Goal: Task Accomplishment & Management: Complete application form

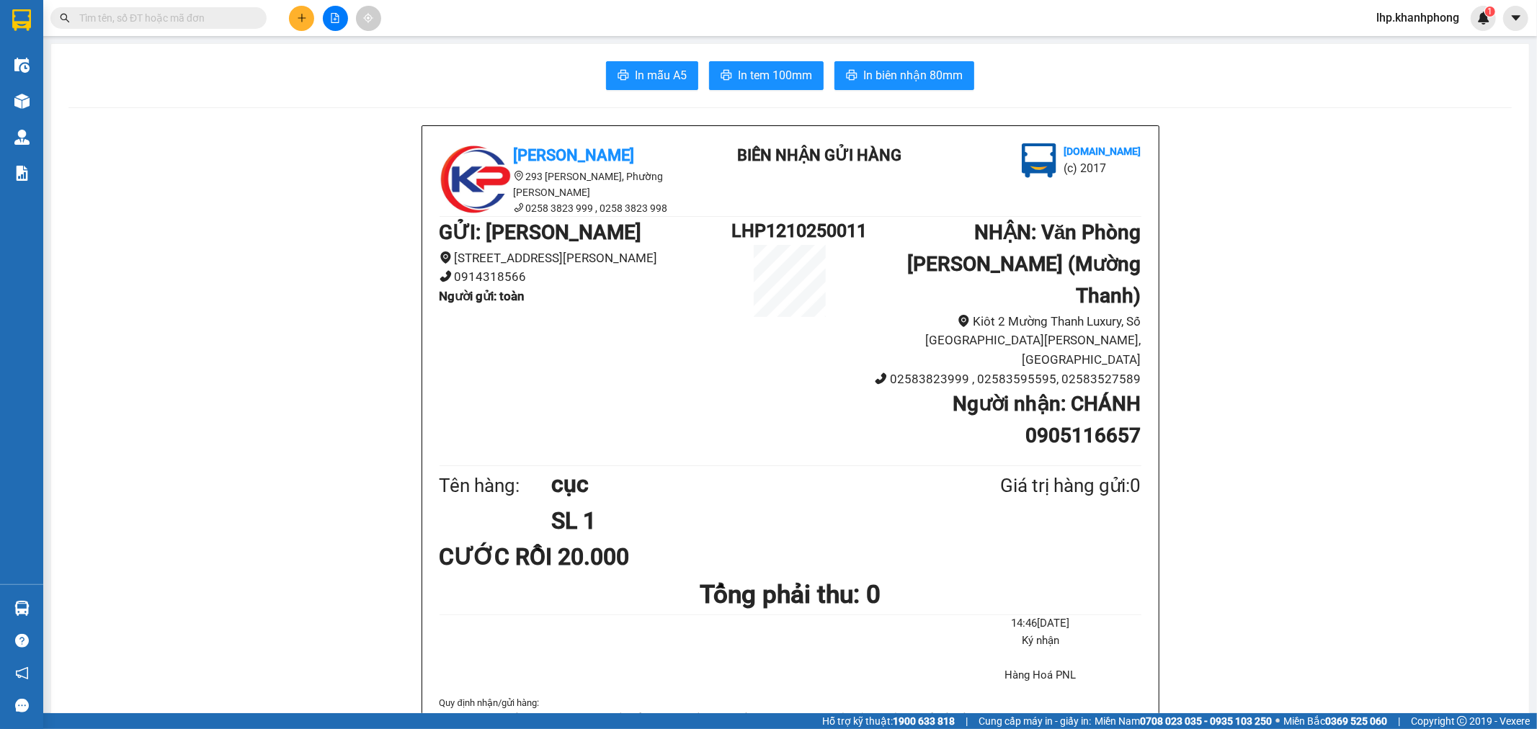
click at [307, 17] on button at bounding box center [301, 18] width 25 height 25
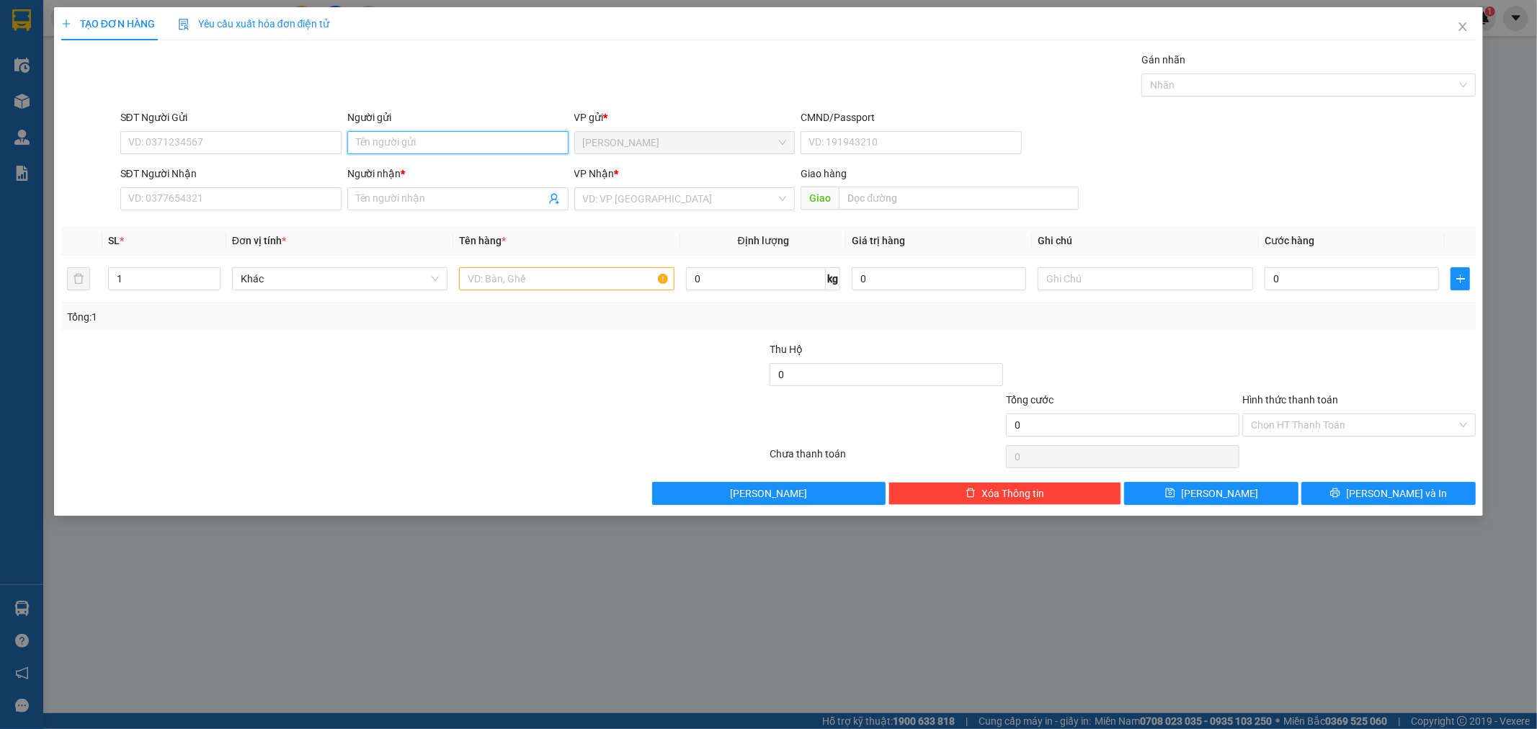
click at [502, 135] on input "Người gửi" at bounding box center [457, 142] width 221 height 23
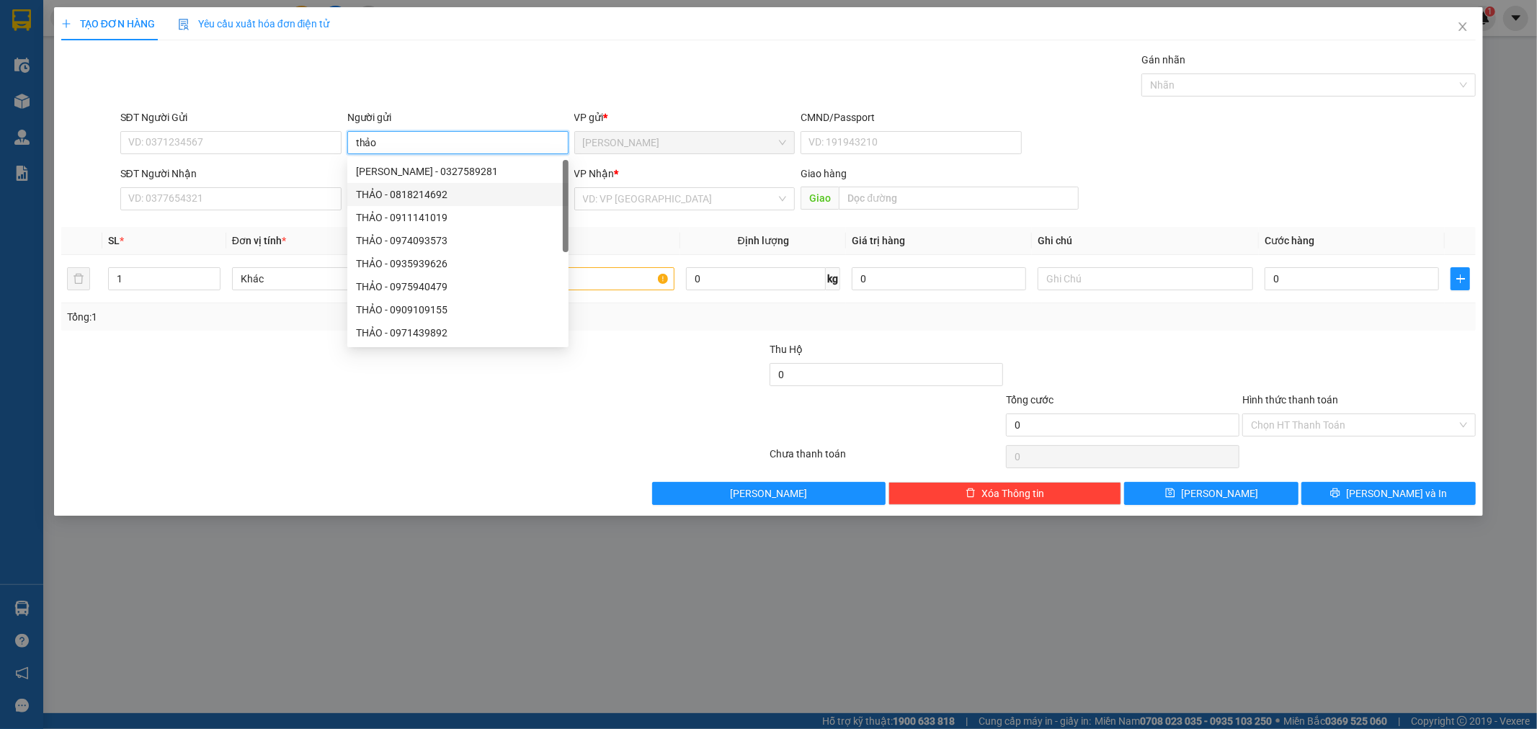
type input "thảo"
click at [408, 84] on div "Gói vận chuyển * Tiêu chuẩn Gán nhãn Nhãn" at bounding box center [798, 77] width 1362 height 50
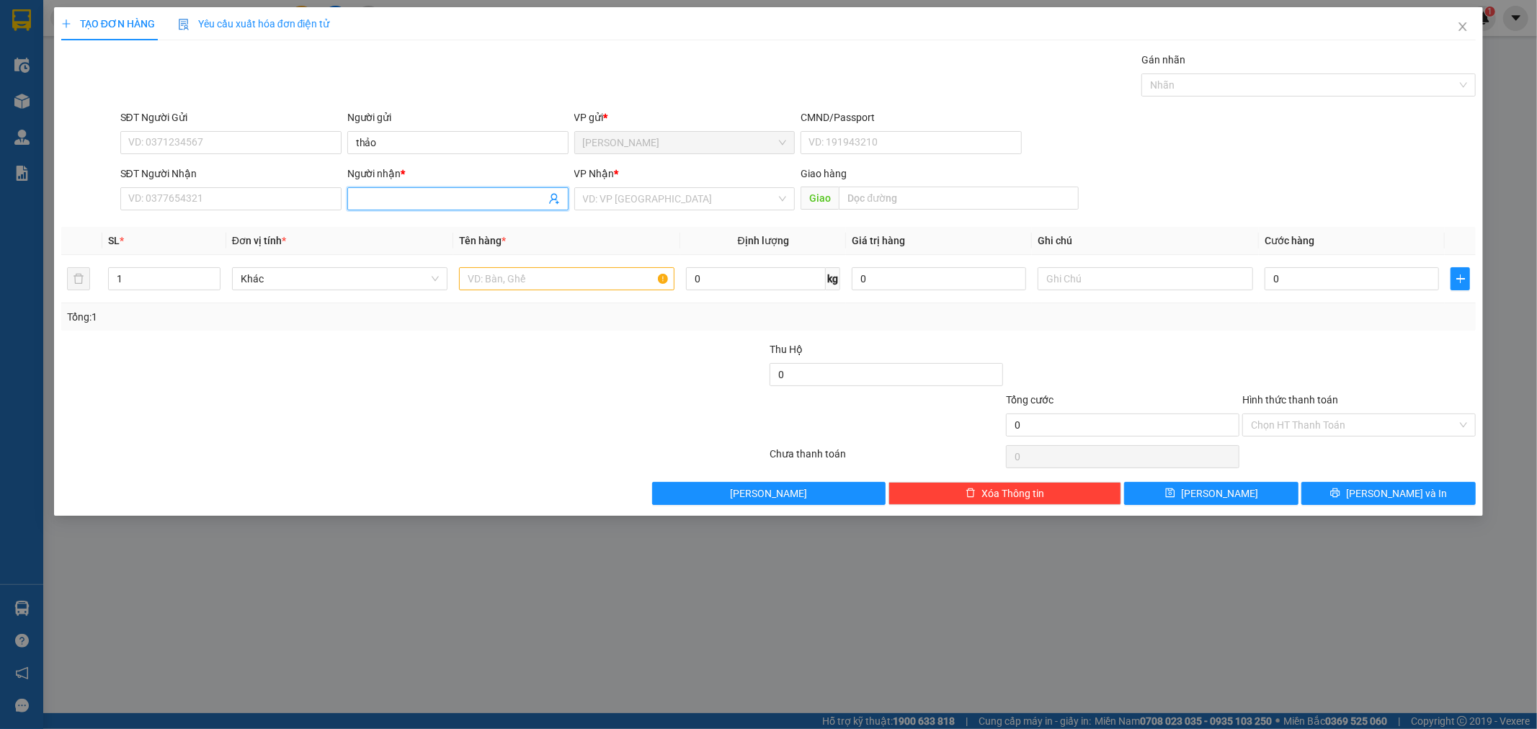
click at [484, 200] on input "Người nhận *" at bounding box center [451, 199] width 190 height 16
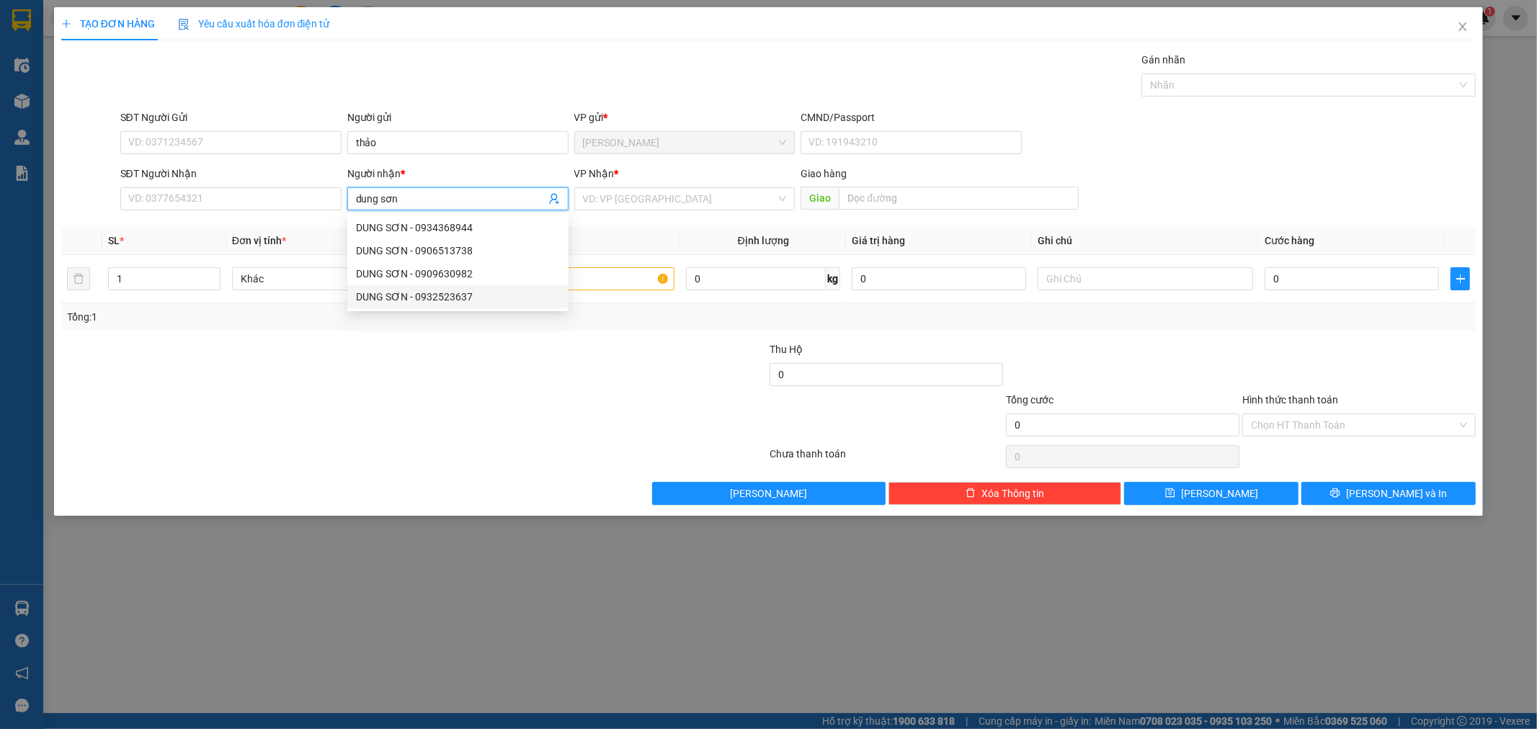
type input "dung sơn"
click at [425, 379] on div at bounding box center [296, 367] width 473 height 50
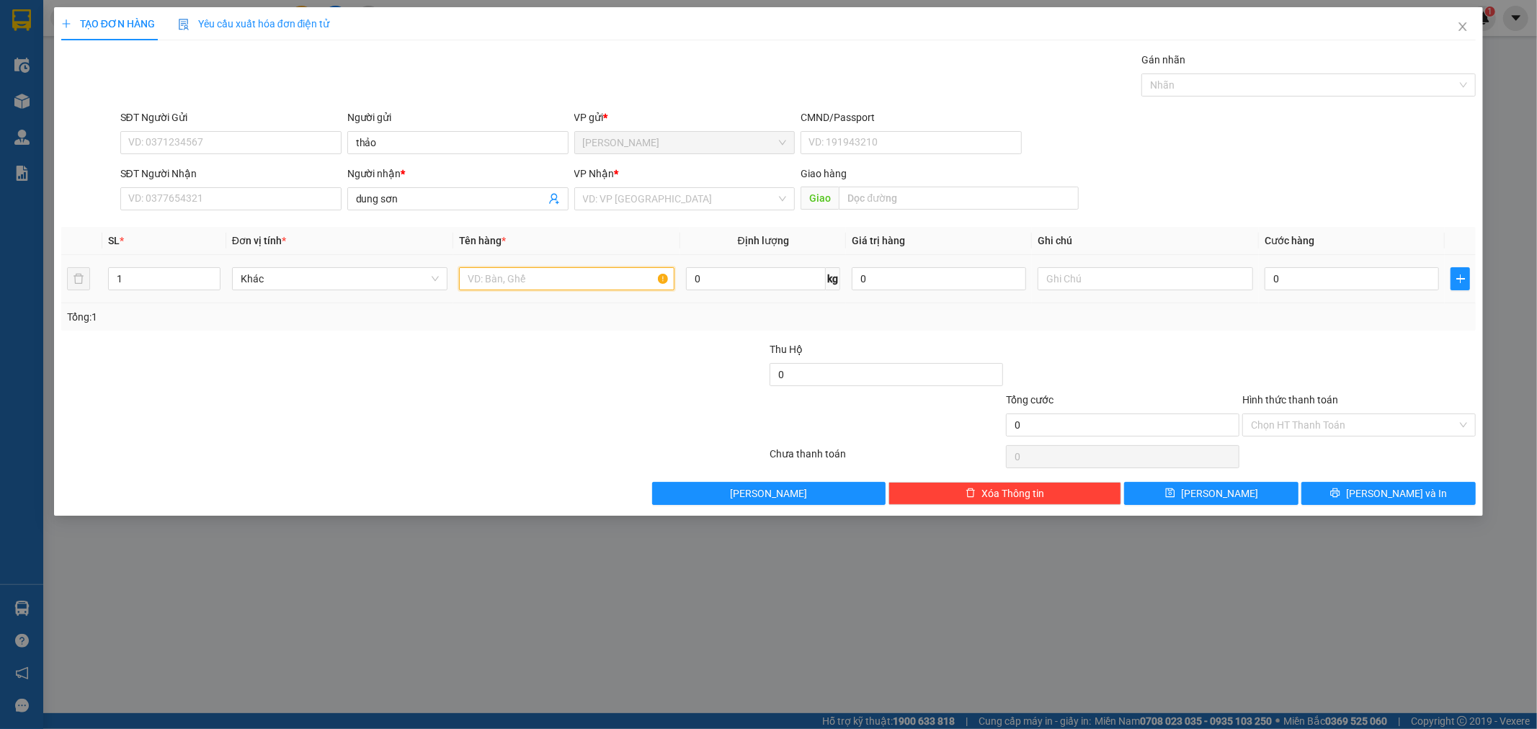
click at [507, 285] on input "text" at bounding box center [566, 278] width 215 height 23
type input "bao"
click at [1350, 274] on input "0" at bounding box center [1352, 278] width 174 height 23
type input "6"
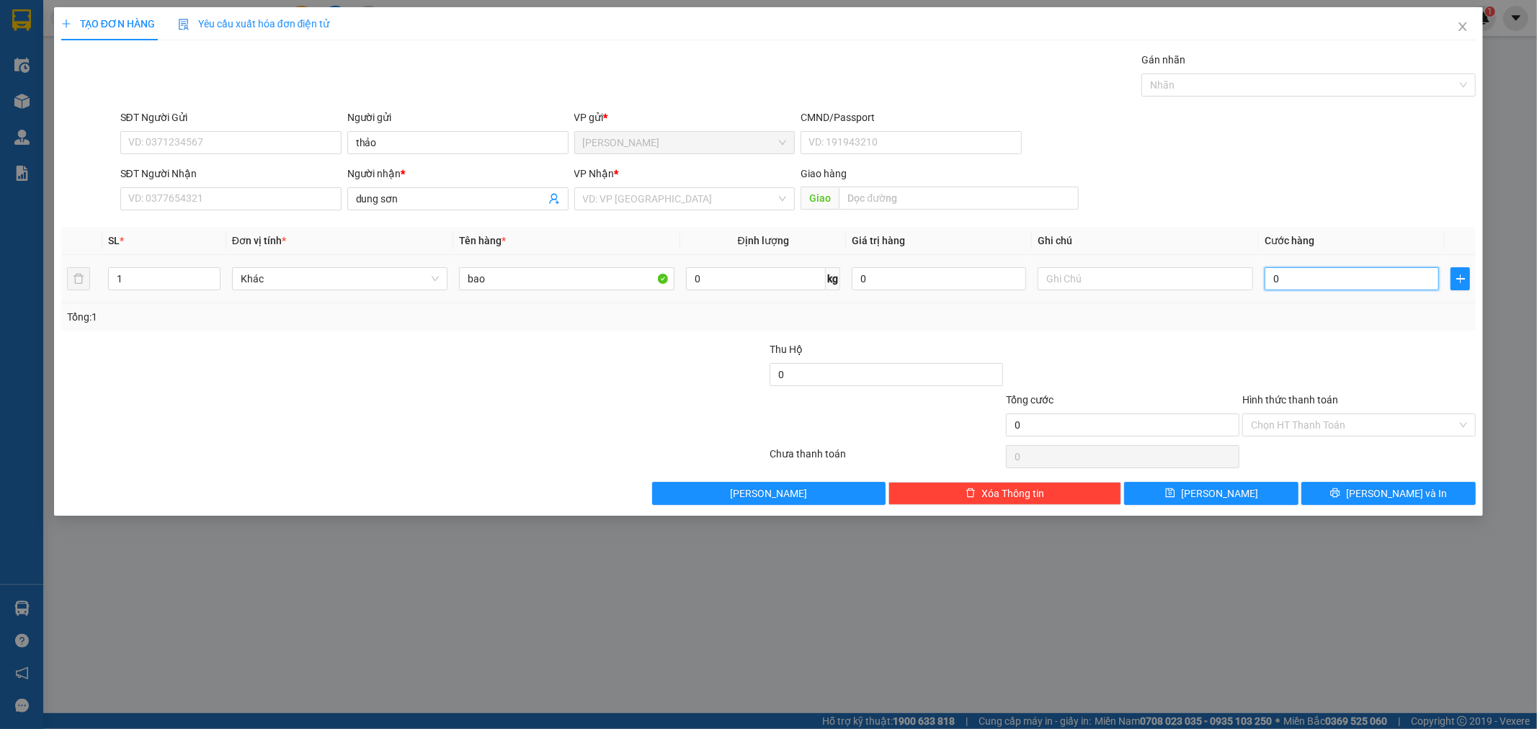
type input "6"
type input "60"
type input "60.000"
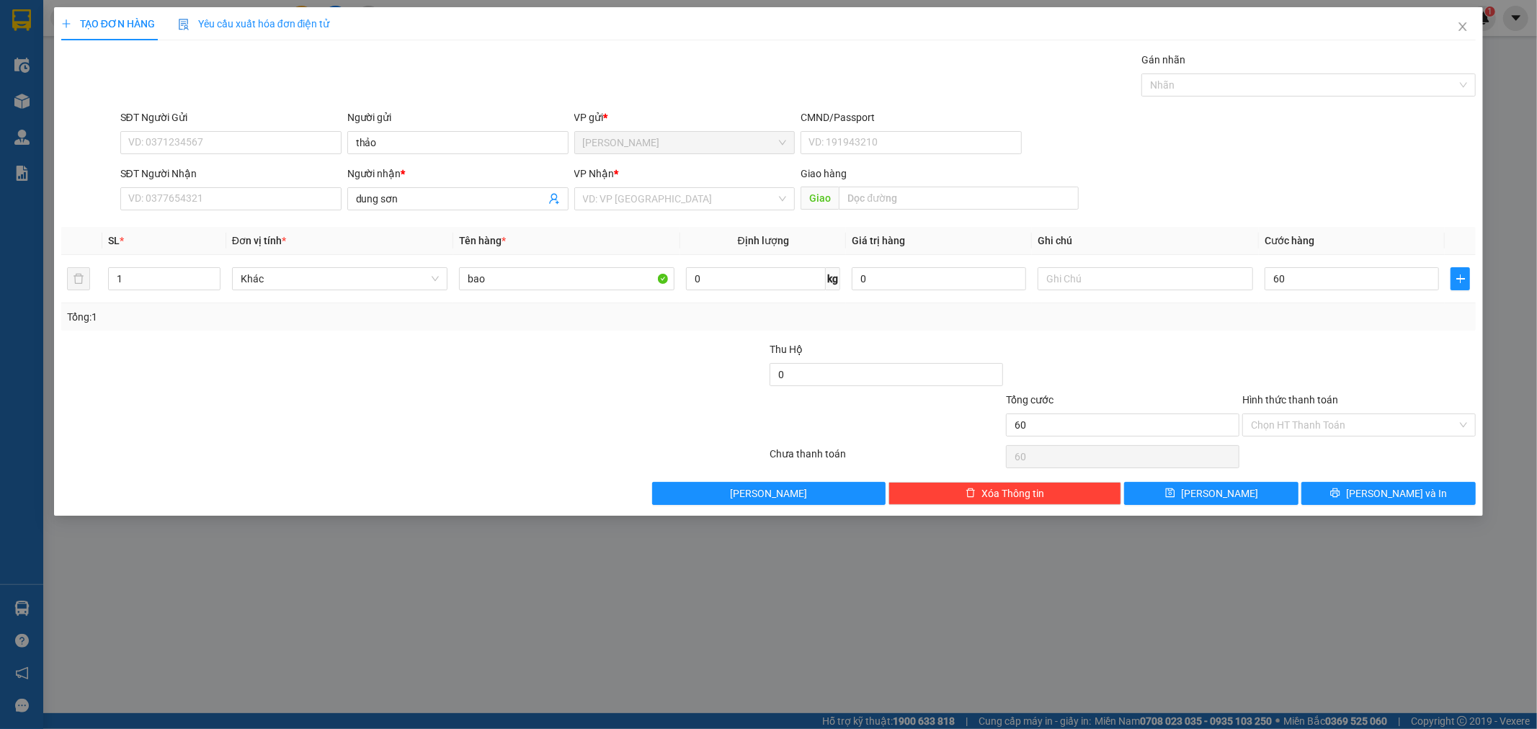
type input "60.000"
click at [1374, 173] on div "SĐT Người Nhận VD: 0377654321 Người nhận * dung sơn VP Nhận * VD: VP [GEOGRAPHI…" at bounding box center [798, 191] width 1362 height 50
click at [679, 205] on input "search" at bounding box center [680, 199] width 194 height 22
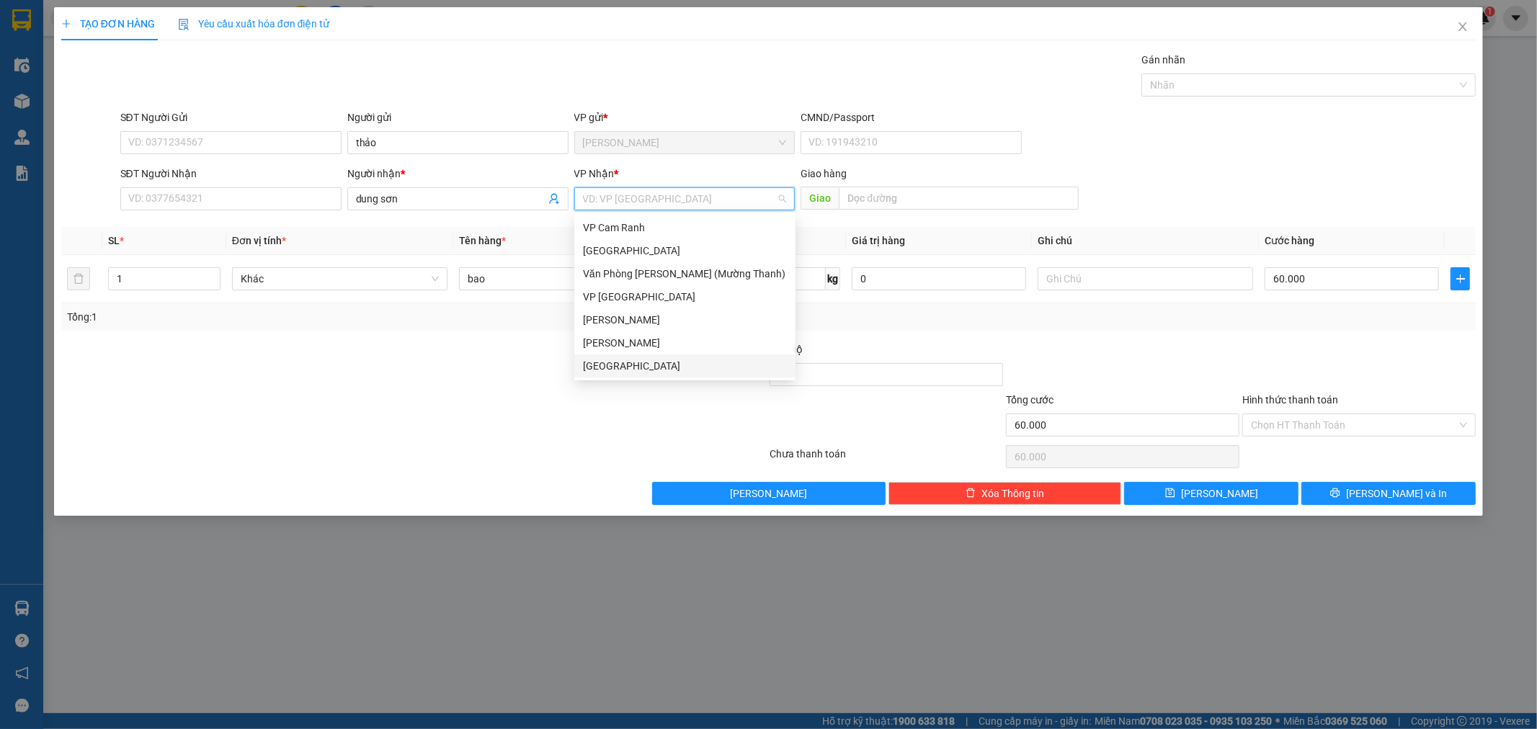
click at [697, 370] on div "[GEOGRAPHIC_DATA]" at bounding box center [685, 366] width 204 height 16
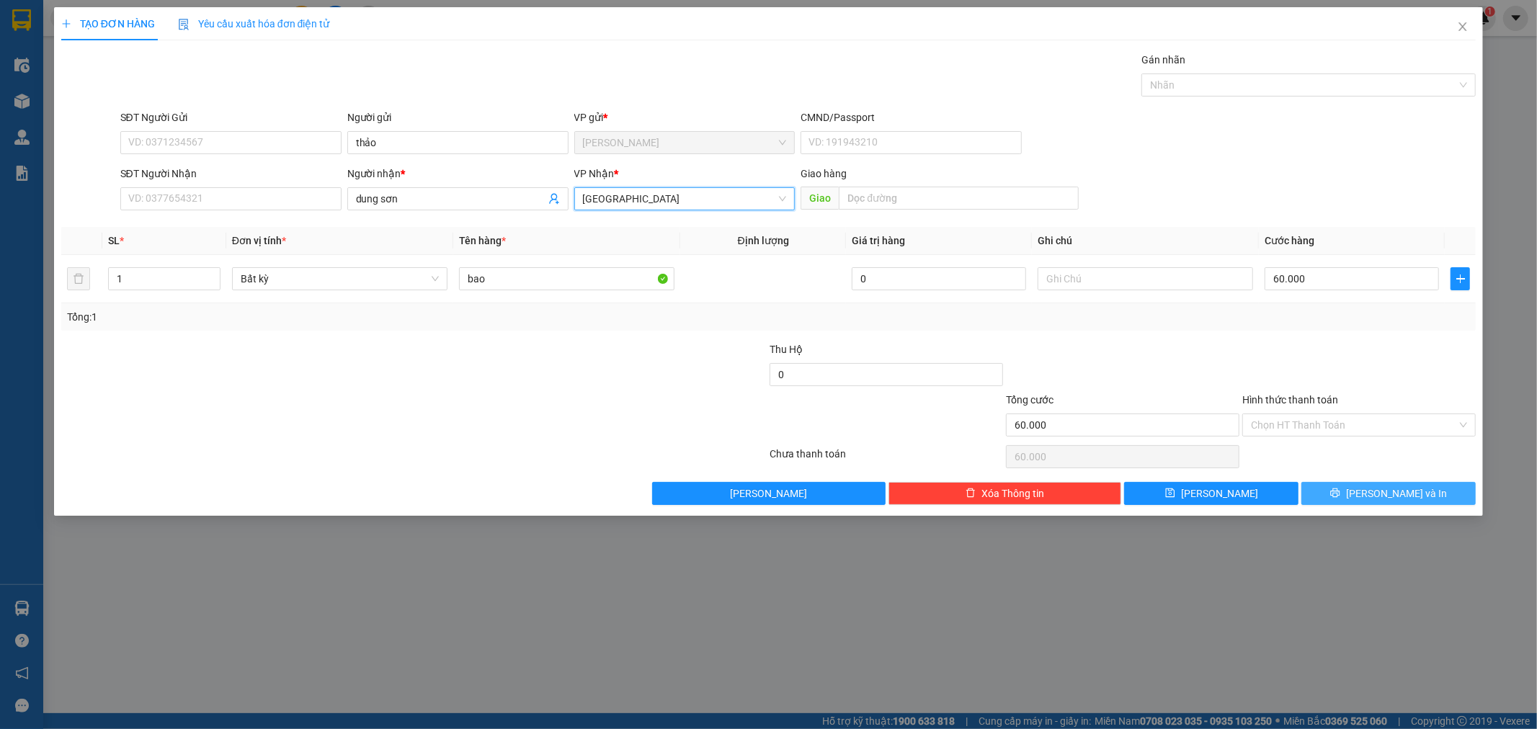
click at [1378, 494] on span "[PERSON_NAME] và In" at bounding box center [1396, 494] width 101 height 16
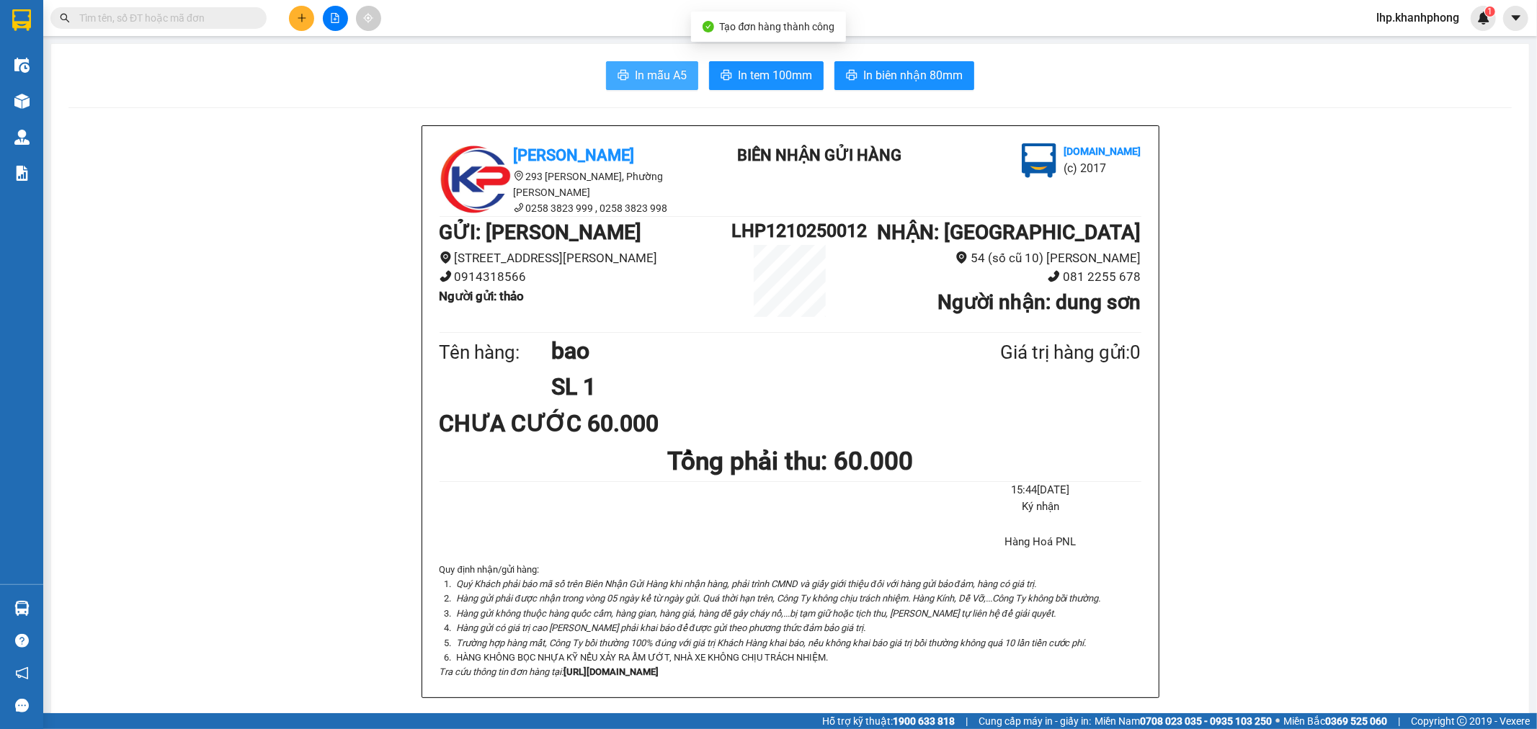
click at [640, 81] on span "In mẫu A5" at bounding box center [661, 75] width 52 height 18
click at [299, 13] on icon "plus" at bounding box center [302, 18] width 10 height 10
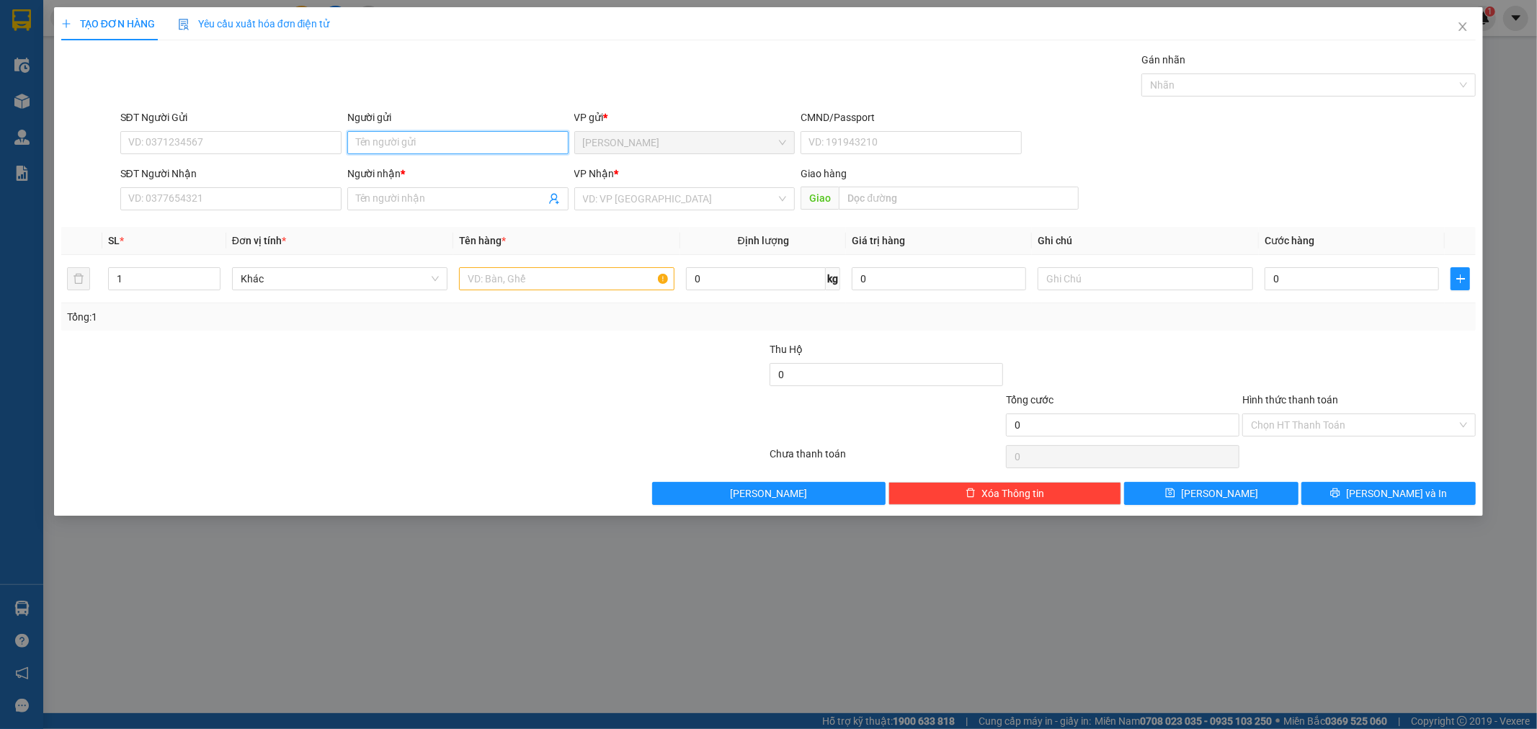
click at [443, 135] on input "Người gửi" at bounding box center [457, 142] width 221 height 23
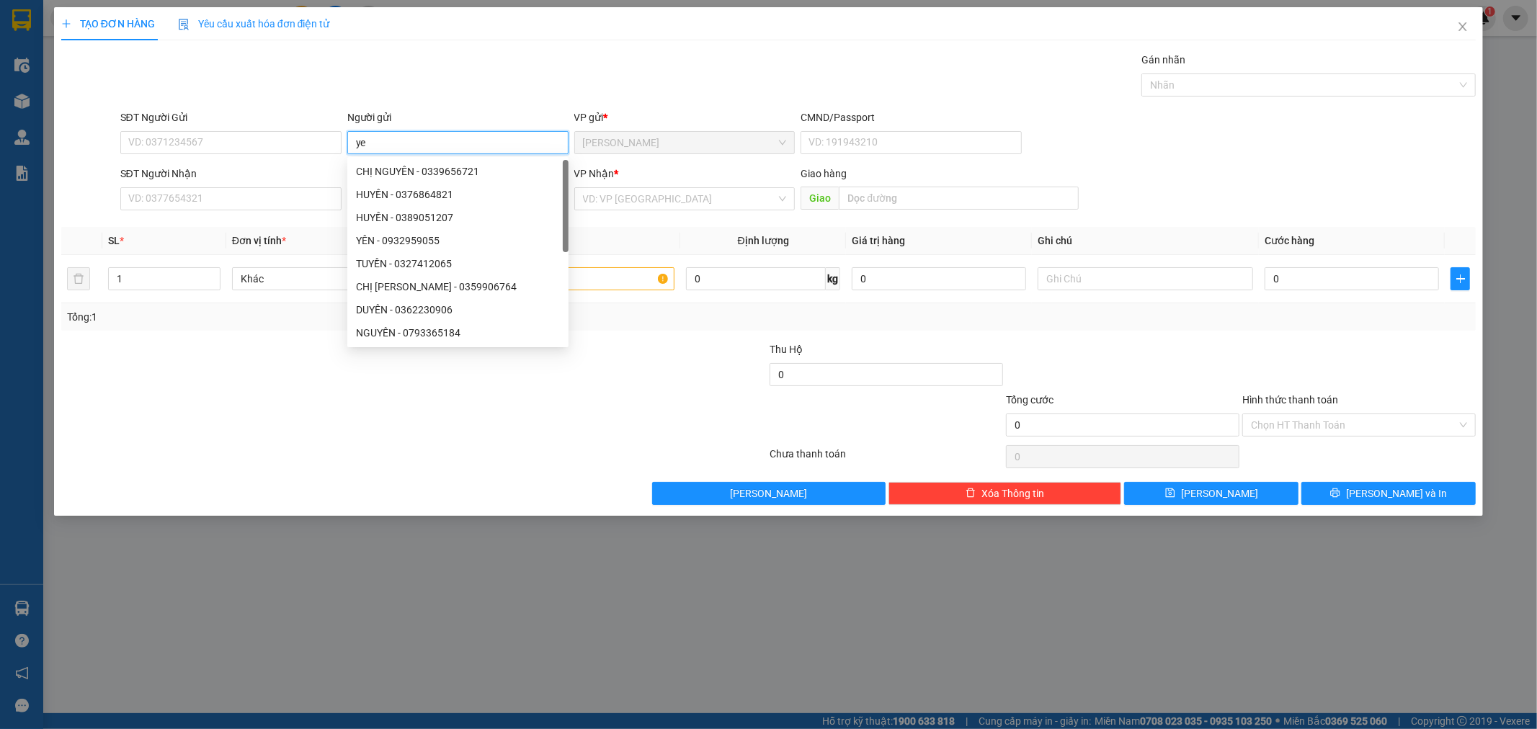
type input "y"
type input "yến nhi"
click at [465, 99] on div "Gói vận chuyển * Tiêu chuẩn Gán nhãn Nhãn" at bounding box center [798, 77] width 1362 height 50
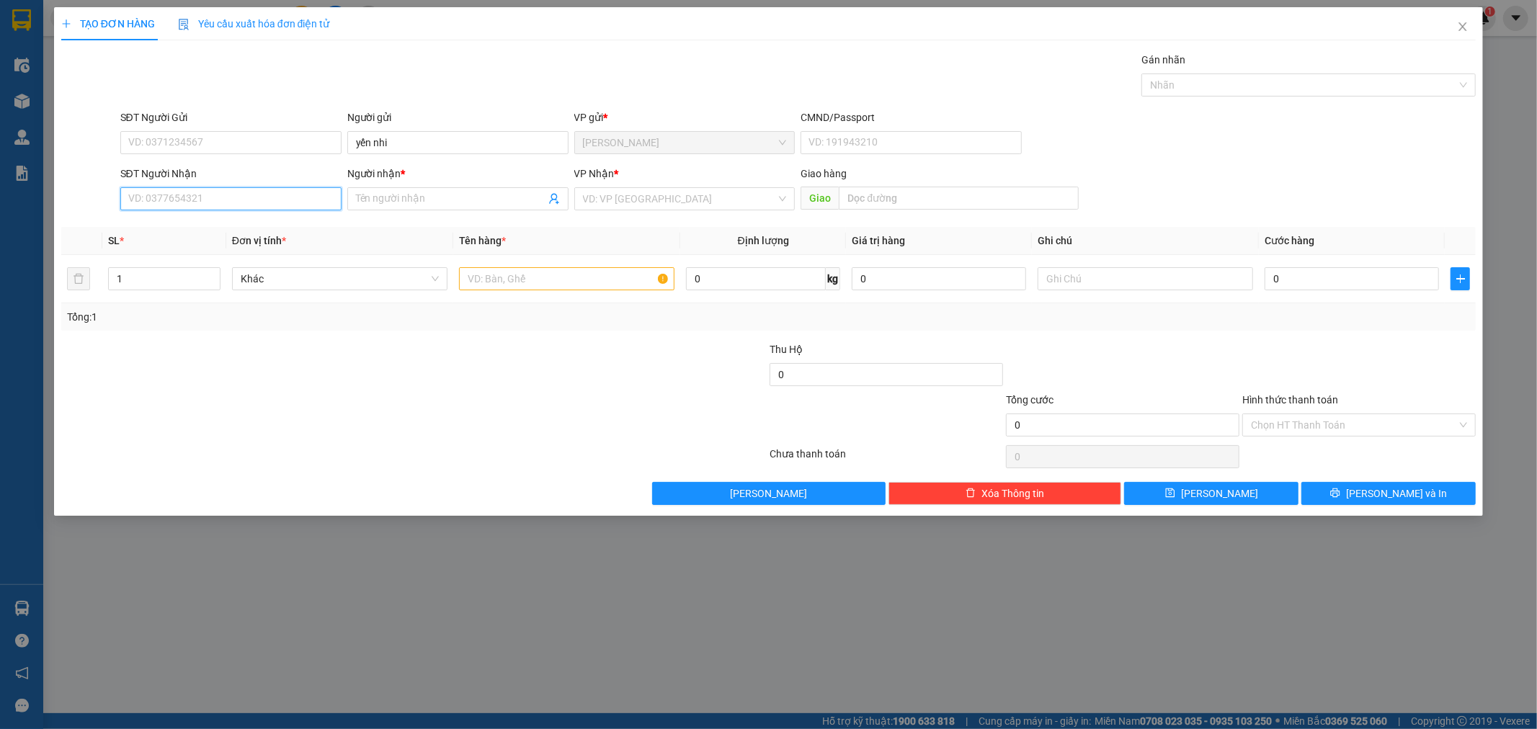
click at [243, 192] on input "SĐT Người Nhận" at bounding box center [230, 198] width 221 height 23
click at [235, 218] on div "0357819313 - NGA" at bounding box center [230, 227] width 221 height 23
type input "0357819313"
type input "NGA"
type input "0357819313"
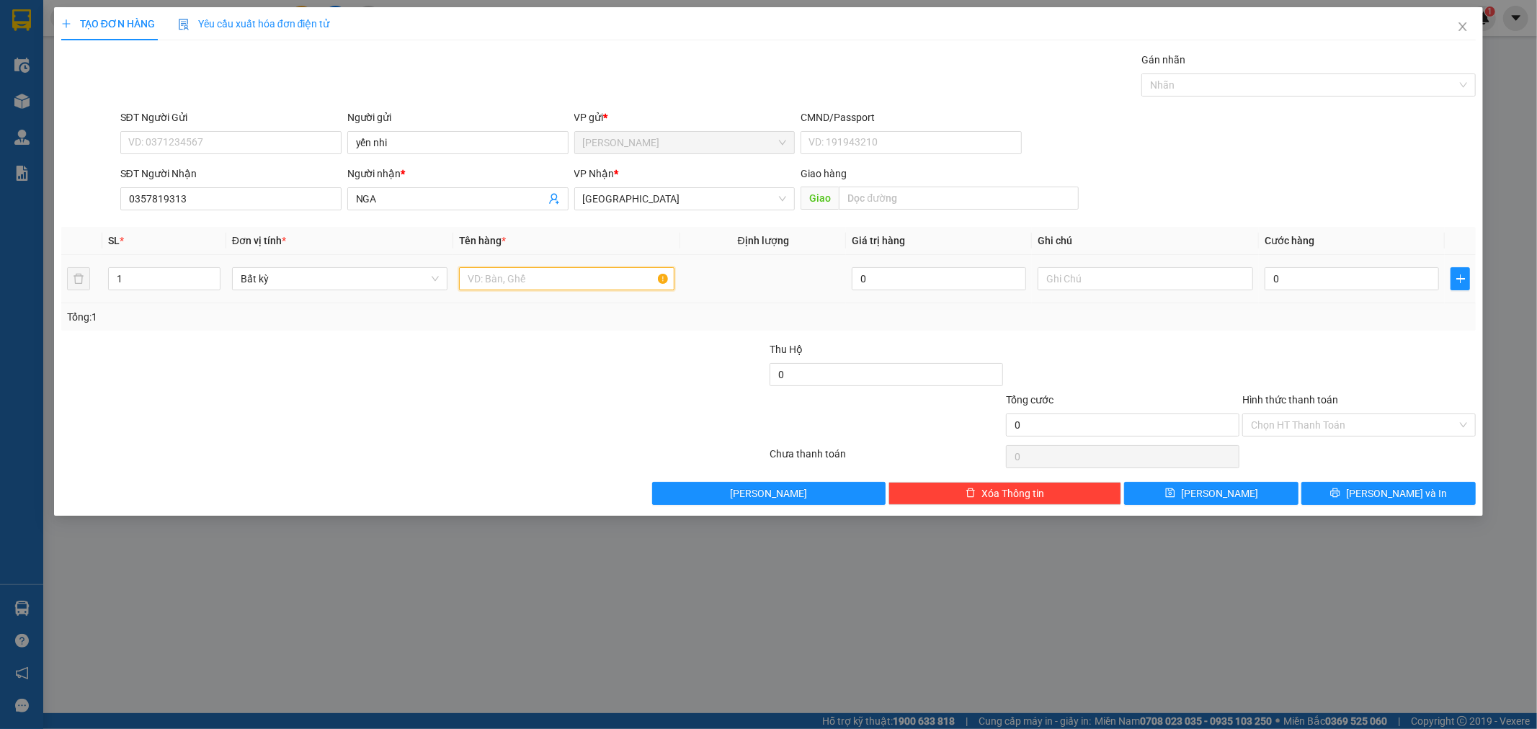
click at [535, 277] on input "text" at bounding box center [566, 278] width 215 height 23
type input "kiện đen"
click at [1325, 280] on input "0" at bounding box center [1352, 278] width 174 height 23
type input "4"
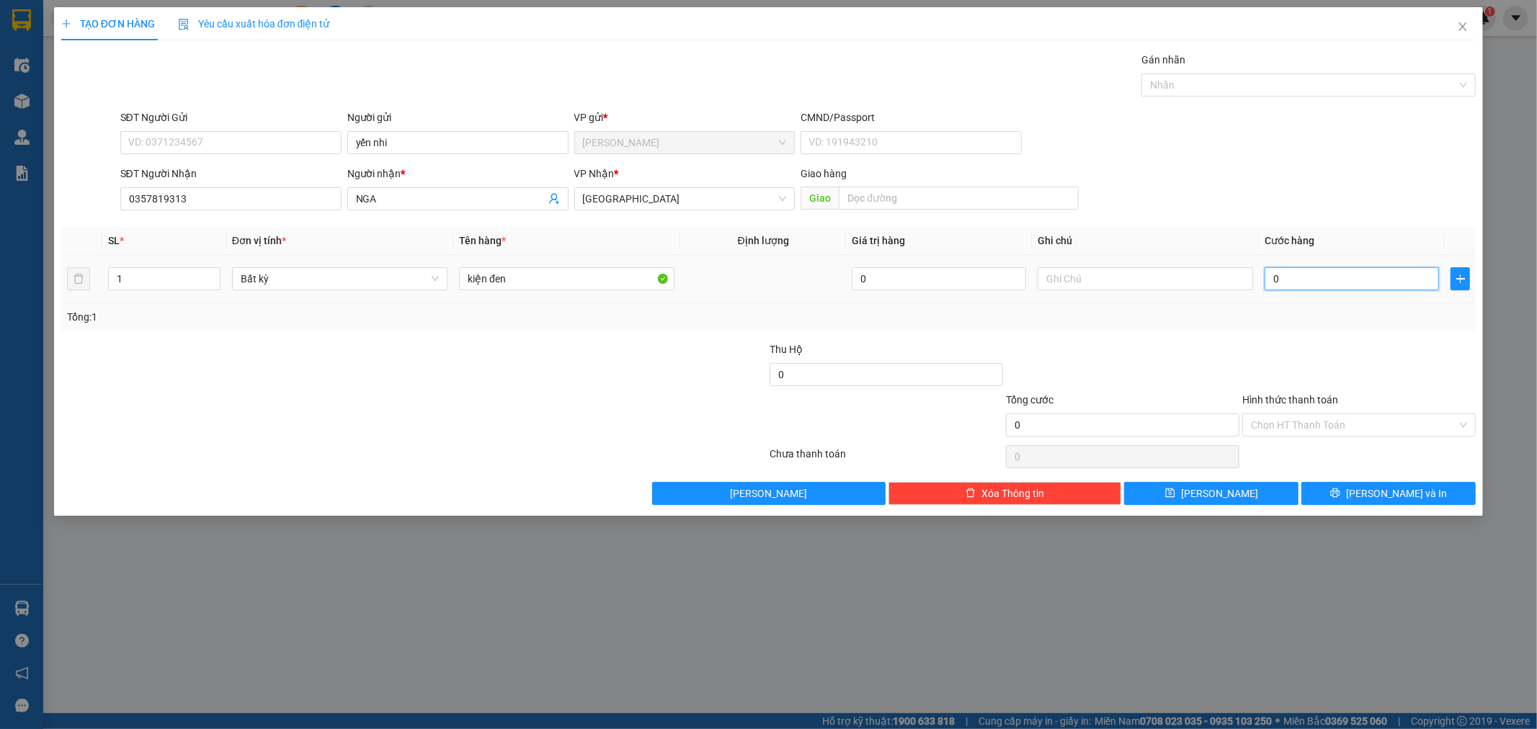
type input "4"
type input "40"
type input "40.000"
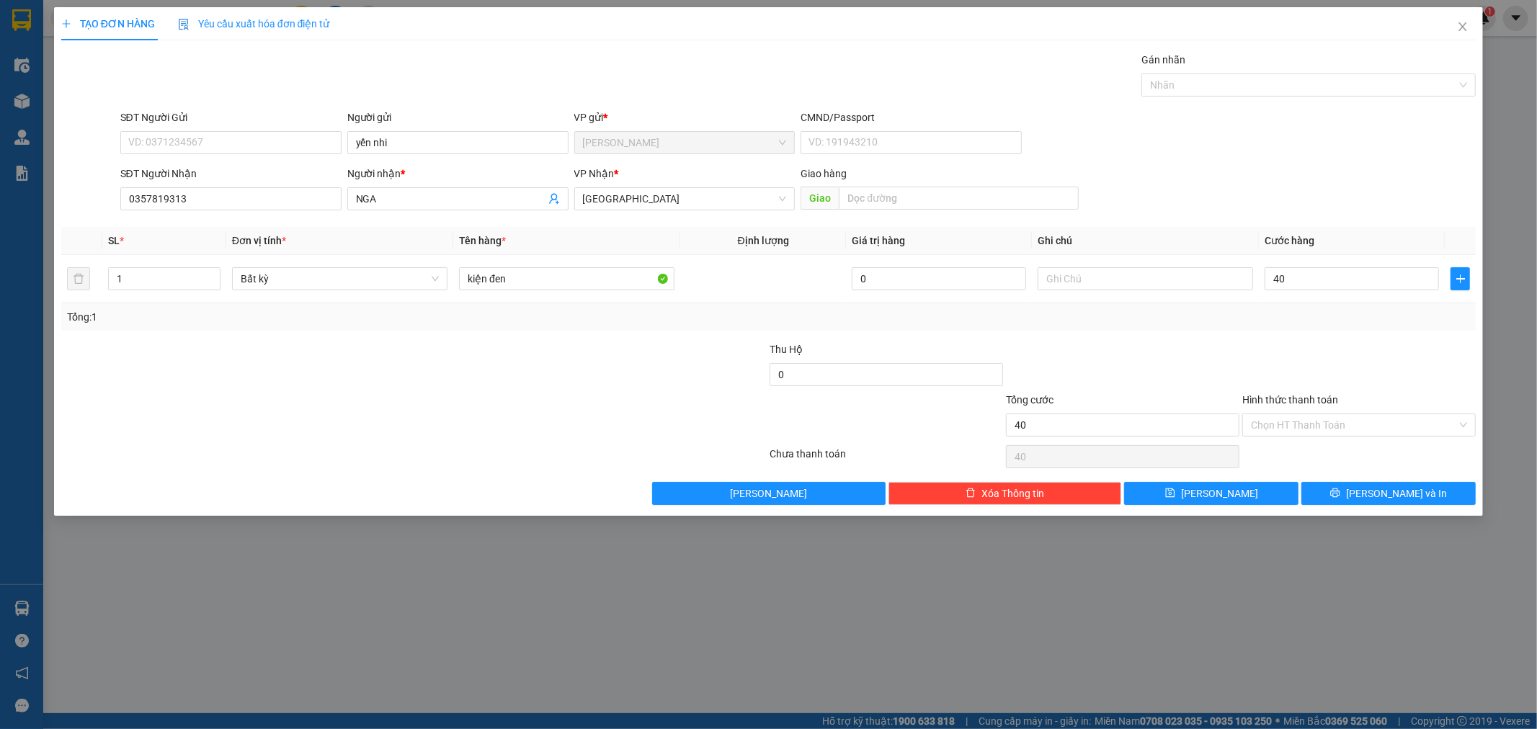
type input "40.000"
click at [1310, 164] on form "SĐT Người Gửi VD: 0371234567 Người gửi yến nhi VP gửi * [PERSON_NAME] CMND/Pass…" at bounding box center [769, 163] width 1416 height 107
click at [1341, 494] on icon "printer" at bounding box center [1335, 493] width 10 height 10
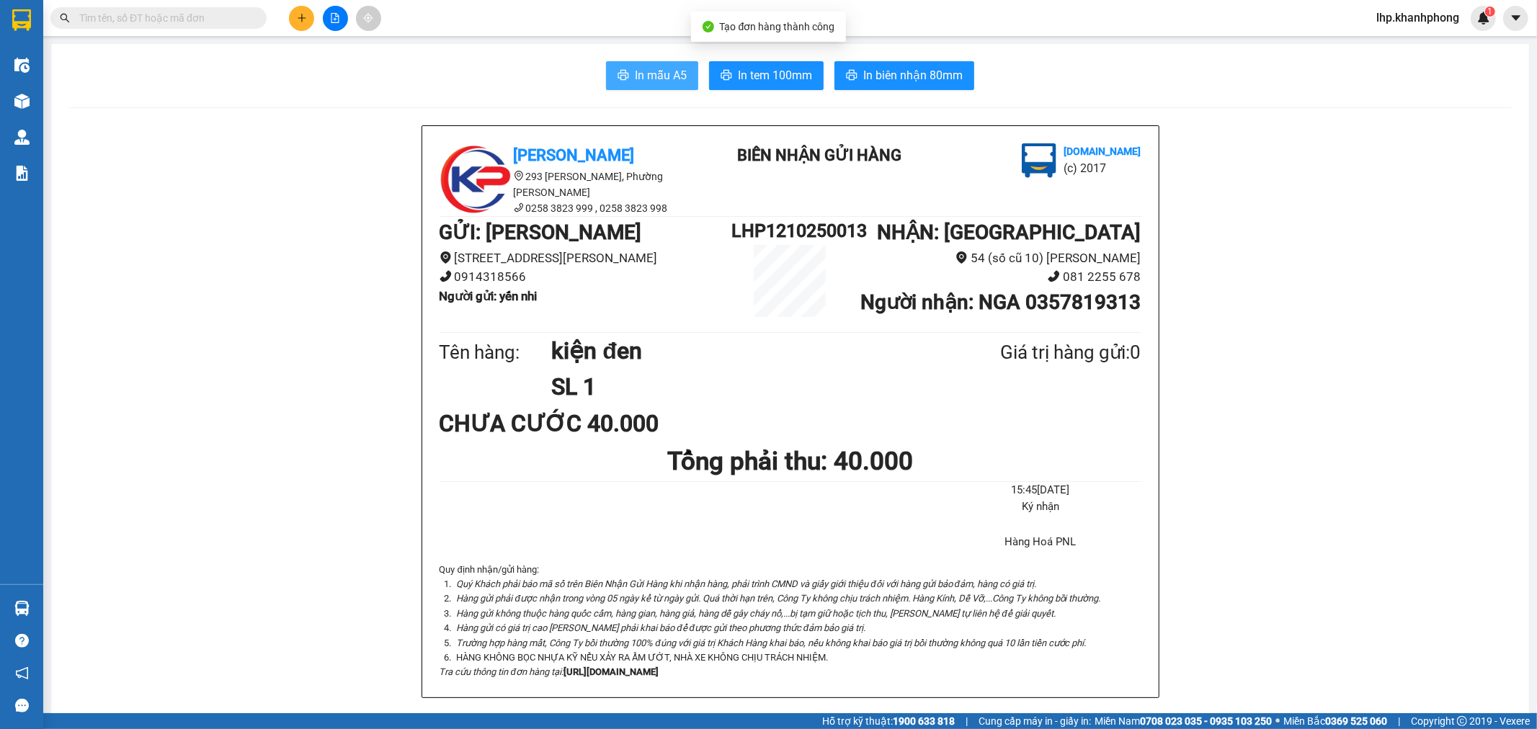
click at [671, 69] on span "In mẫu A5" at bounding box center [661, 75] width 52 height 18
